Goal: Information Seeking & Learning: Learn about a topic

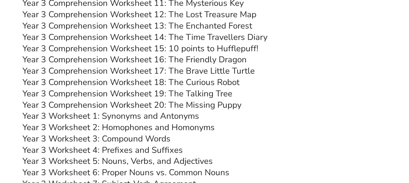
scroll to position [1984, 0]
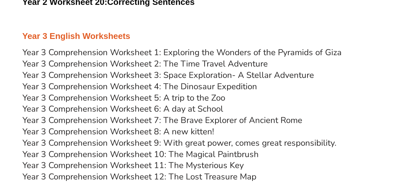
click at [209, 53] on link "Year 3 Comprehension Worksheet 1: Exploring the Wonders of the Pyramids of Giza" at bounding box center [181, 52] width 319 height 11
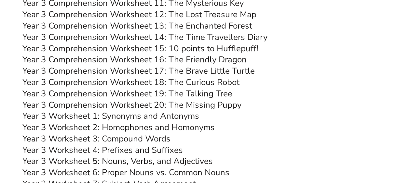
scroll to position [2179, 0]
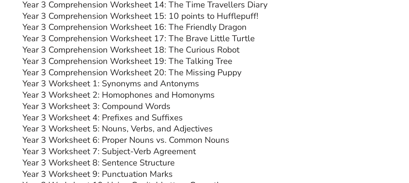
click at [145, 84] on link "Year 3 Worksheet 1: Synonyms and Antonyms" at bounding box center [110, 83] width 177 height 11
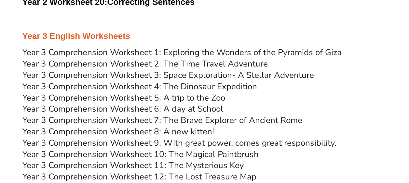
scroll to position [2017, 0]
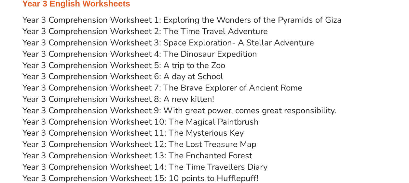
click at [145, 63] on link "Year 3 Comprehension Worksheet 5: A trip to the Zoo" at bounding box center [123, 65] width 203 height 11
click at [143, 66] on link "Year 3 Comprehension Worksheet 5: A trip to the Zoo" at bounding box center [123, 65] width 203 height 11
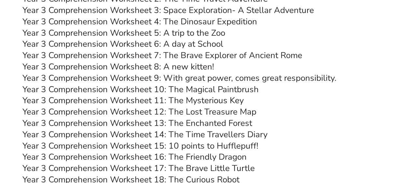
click at [213, 112] on link "Year 3 Comprehension Worksheet 12: The Lost Treasure Map" at bounding box center [139, 111] width 234 height 11
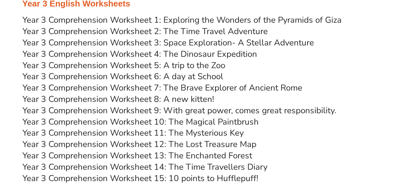
click at [180, 20] on link "Year 3 Comprehension Worksheet 1: Exploring the Wonders of the Pyramids of Giza" at bounding box center [181, 19] width 319 height 11
click at [216, 88] on link "Year 3 Comprehension Worksheet 7: The Brave Explorer of Ancient Rome" at bounding box center [162, 87] width 280 height 11
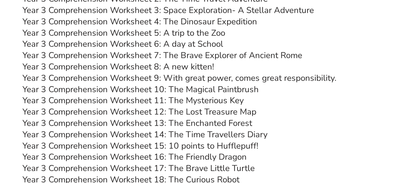
click at [191, 168] on link "Year 3 Comprehension Worksheet 17: The Brave Little Turtle" at bounding box center [138, 168] width 232 height 11
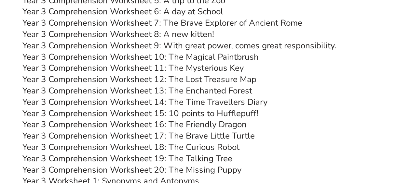
click at [198, 170] on link "Year 3 Comprehension Worksheet 20: The Missing Puppy" at bounding box center [131, 170] width 219 height 11
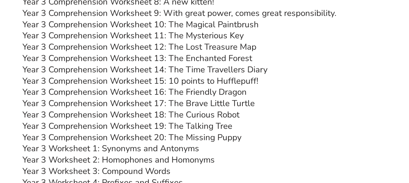
click at [211, 114] on link "Year 3 Comprehension Worksheet 18: The Curious Robot" at bounding box center [130, 114] width 217 height 11
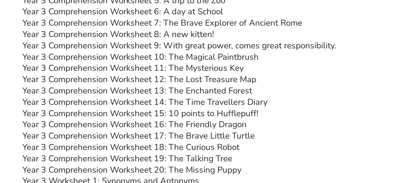
click at [202, 46] on link "Year 3 Comprehension Worksheet 9: With great power, comes great responsibility." at bounding box center [179, 45] width 314 height 11
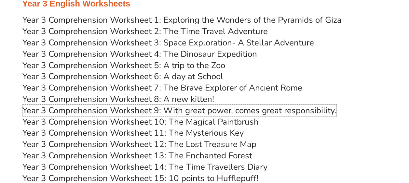
scroll to position [1984, 0]
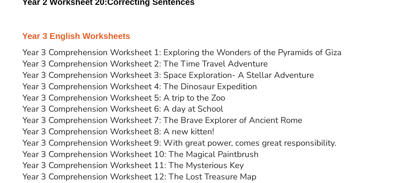
click at [216, 87] on link "Year 3 Comprehension Worksheet 4: The Dinosaur Expedition" at bounding box center [139, 86] width 235 height 11
